Goal: Find specific page/section: Find specific page/section

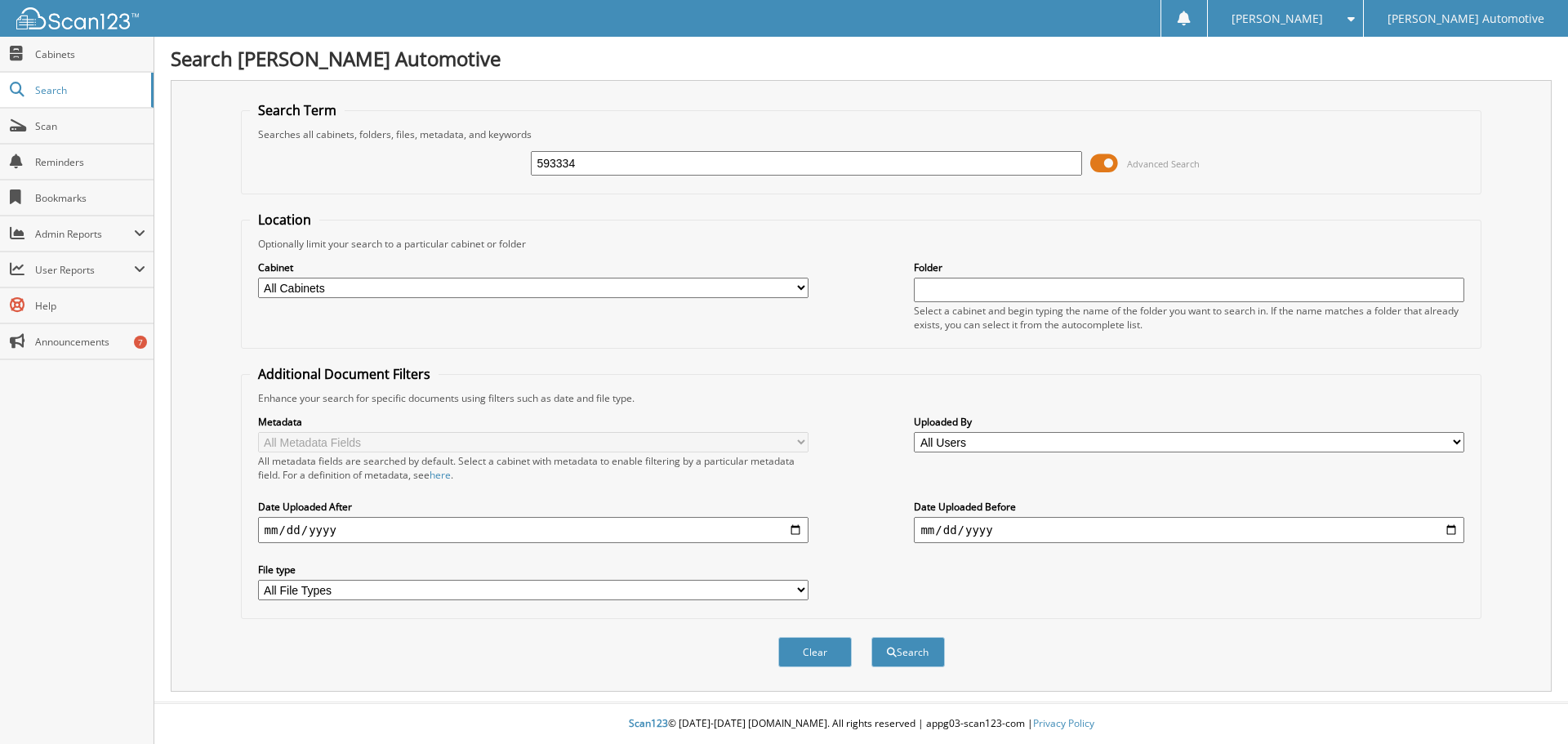
type input "593334"
click at [871, 637] on button "Search" at bounding box center [908, 652] width 73 height 30
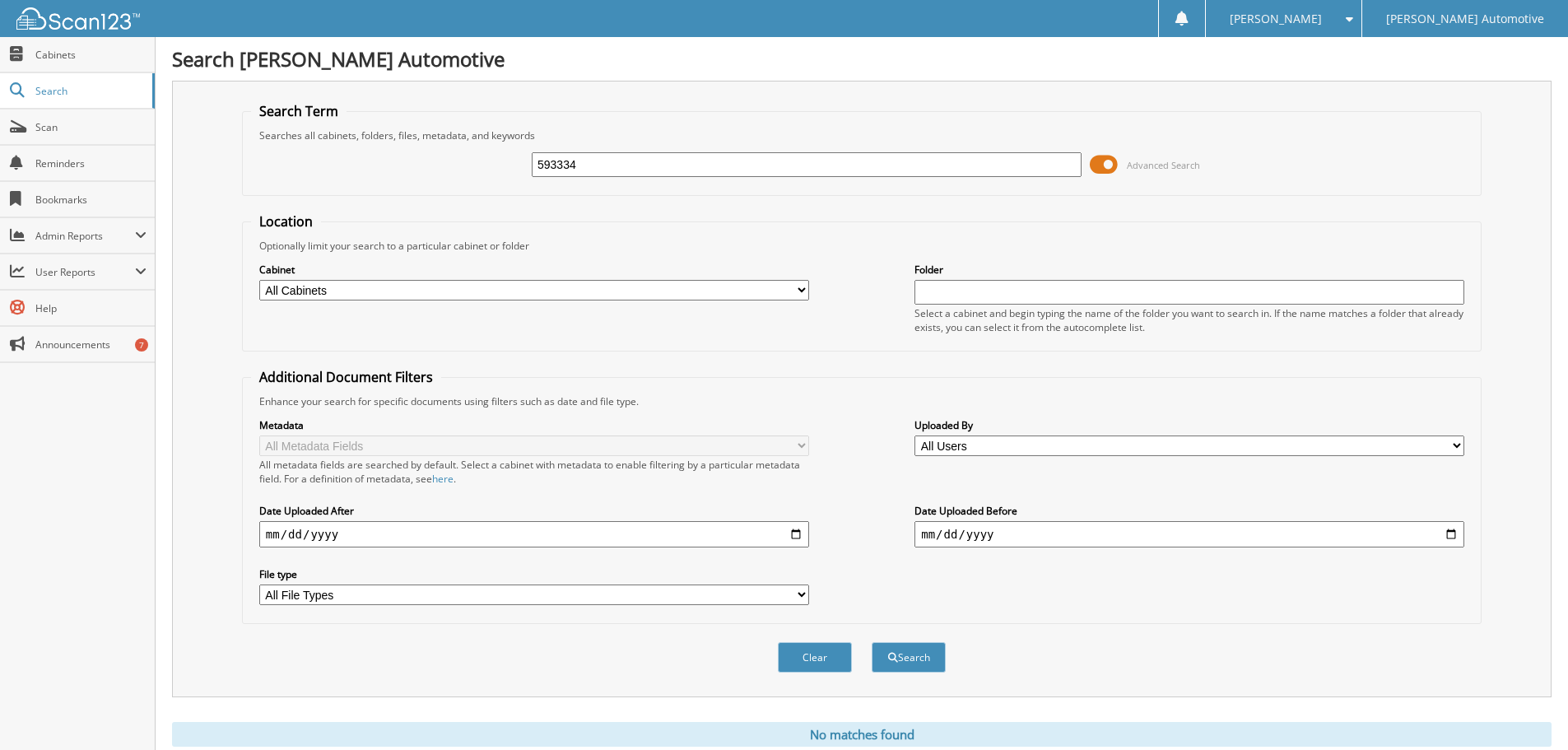
click at [1112, 164] on span at bounding box center [1104, 164] width 28 height 25
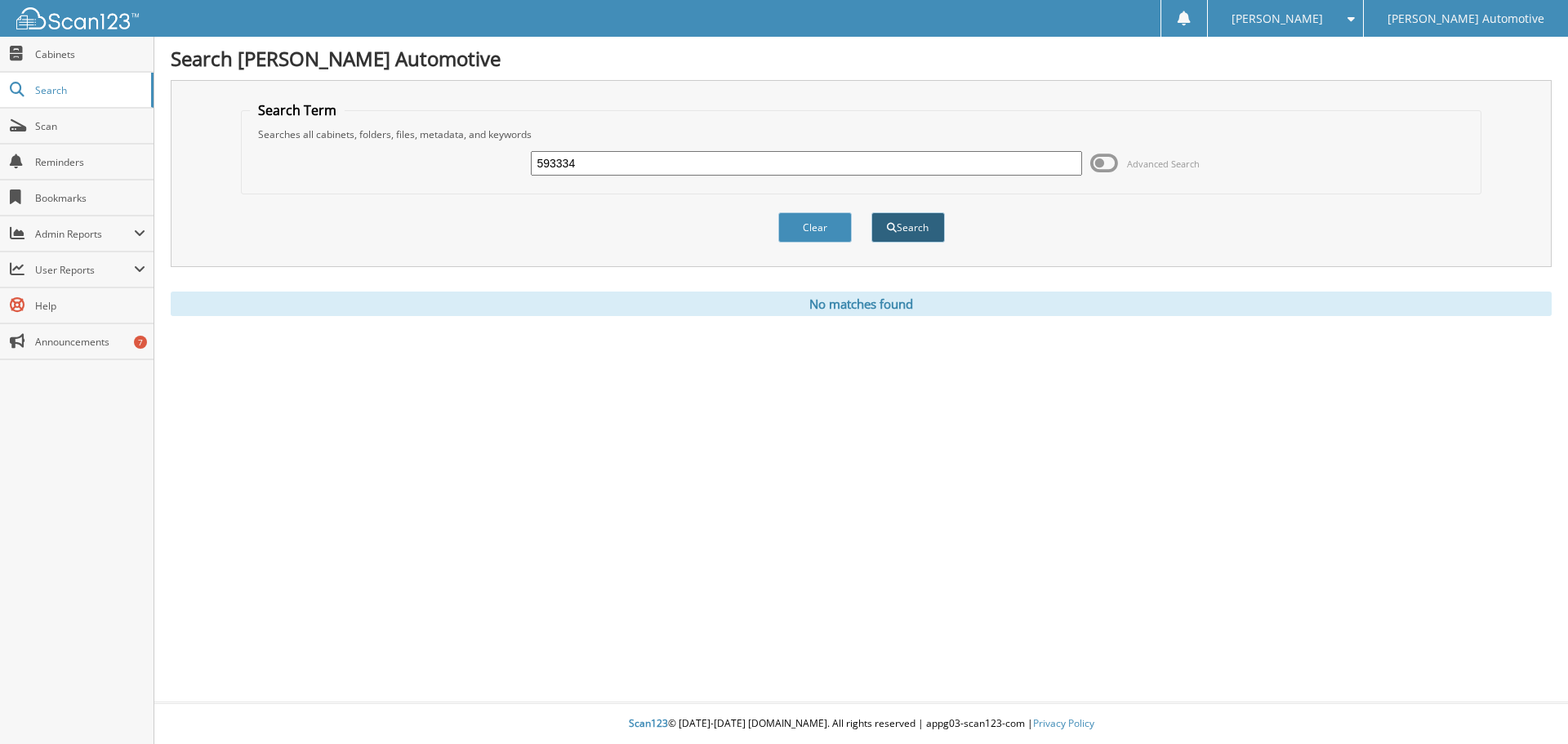
click at [906, 231] on button "Search" at bounding box center [908, 227] width 73 height 30
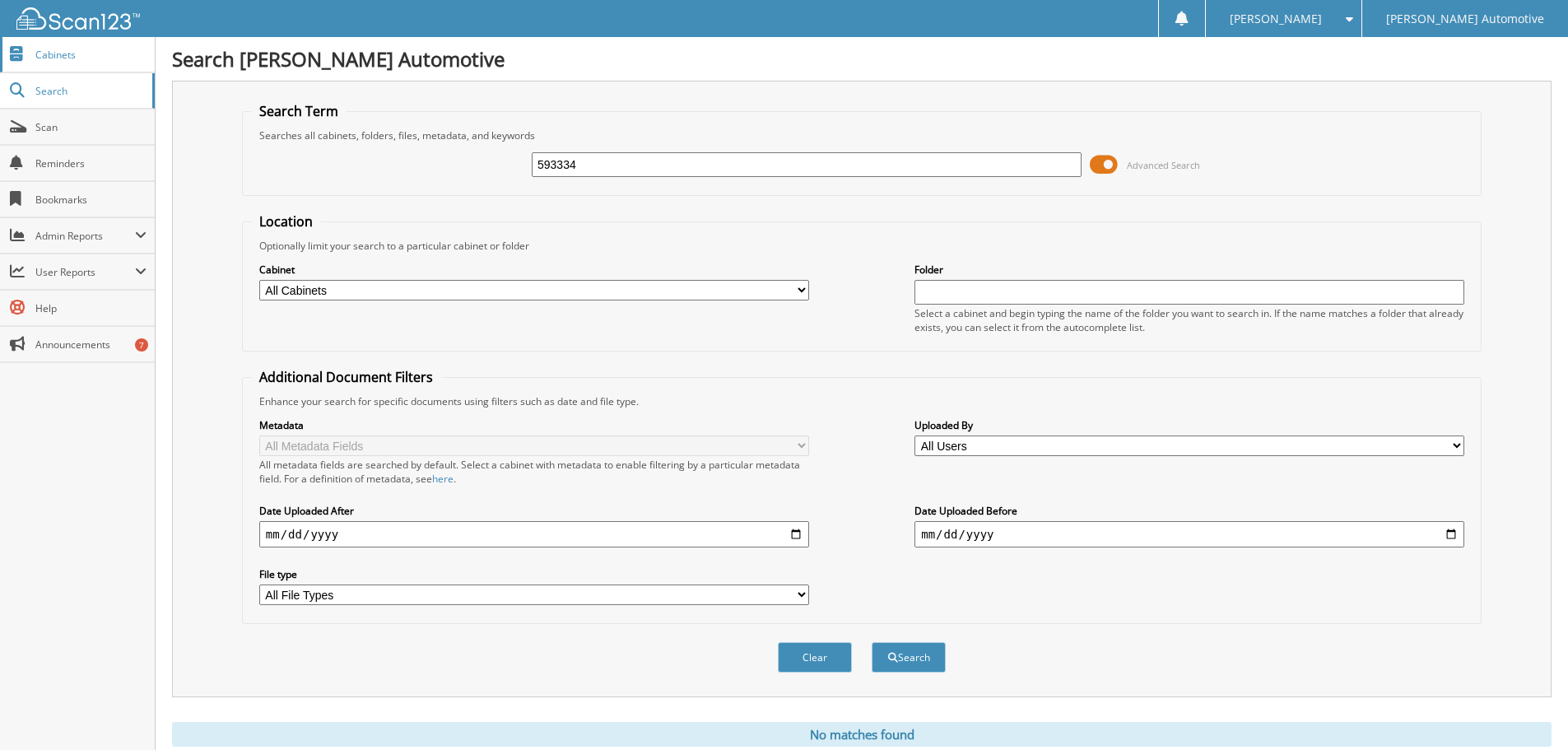
click at [58, 56] on span "Cabinets" at bounding box center [90, 54] width 111 height 14
